Goal: Task Accomplishment & Management: Use online tool/utility

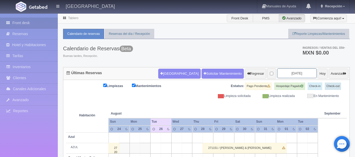
click at [285, 71] on input "[DATE]" at bounding box center [296, 74] width 39 height 10
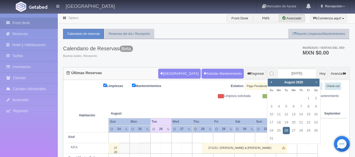
click at [316, 82] on span "Next" at bounding box center [316, 82] width 4 height 4
click at [314, 107] on link "13" at bounding box center [315, 107] width 7 height 8
type input "2025-09-13"
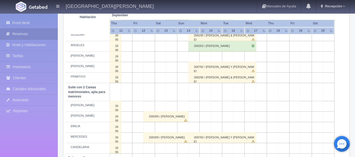
scroll to position [342, 0]
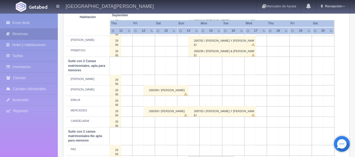
click at [173, 123] on td at bounding box center [171, 122] width 11 height 11
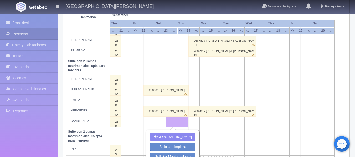
click at [229, 124] on td at bounding box center [227, 122] width 11 height 11
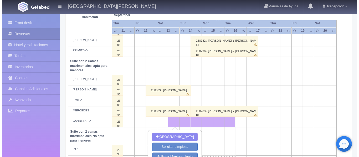
scroll to position [368, 0]
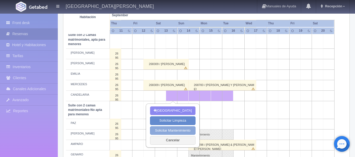
click at [164, 131] on button "Solicitar Mantenimiento" at bounding box center [172, 131] width 45 height 9
select select "Mantenimiento"
type input "13-09-2025"
type input "16-09-2025"
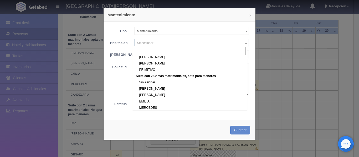
scroll to position [184, 0]
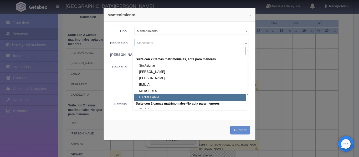
select select "1983_CANDELARIA"
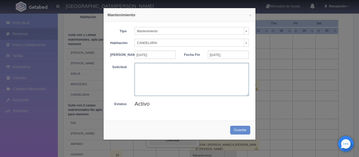
click at [162, 85] on textarea at bounding box center [192, 79] width 114 height 33
type textarea "Bloqueo Evelyn Cliente: Mishelle Velez"
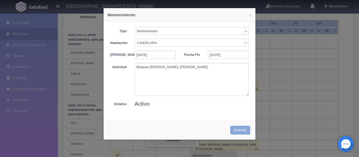
click at [240, 133] on button "Guardar" at bounding box center [240, 130] width 20 height 9
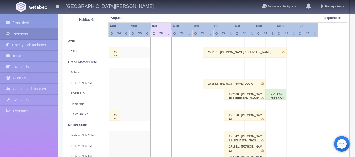
scroll to position [92, 0]
